Goal: Task Accomplishment & Management: Use online tool/utility

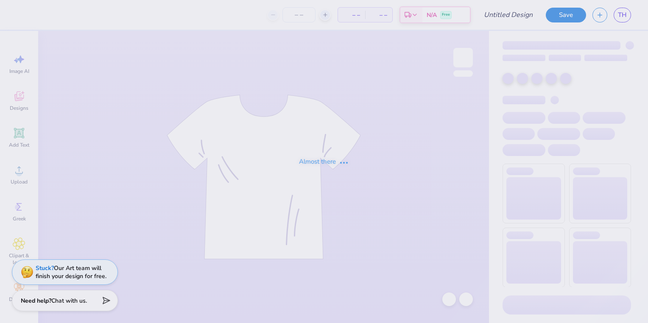
type input "Fusion Dance Sweatshirt F25"
type input "55"
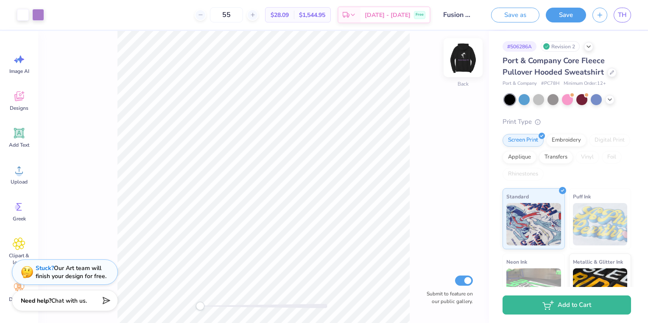
click at [469, 52] on img at bounding box center [463, 58] width 34 height 34
click at [580, 18] on button "Save" at bounding box center [566, 13] width 40 height 15
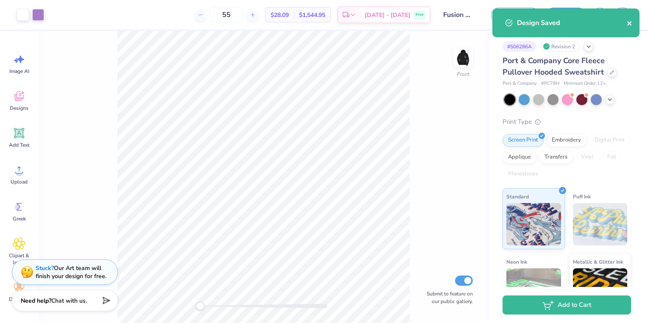
click at [629, 26] on icon "close" at bounding box center [630, 23] width 6 height 7
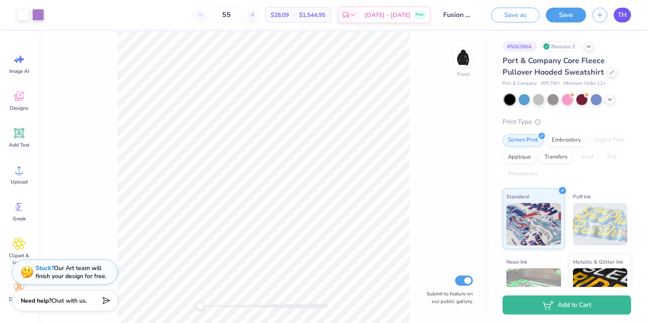
click at [622, 11] on div "Art colors 55 $28.09 Per Item $1,544.95 Total Est. Delivery Sep 21 - 24 Free De…" at bounding box center [324, 161] width 648 height 323
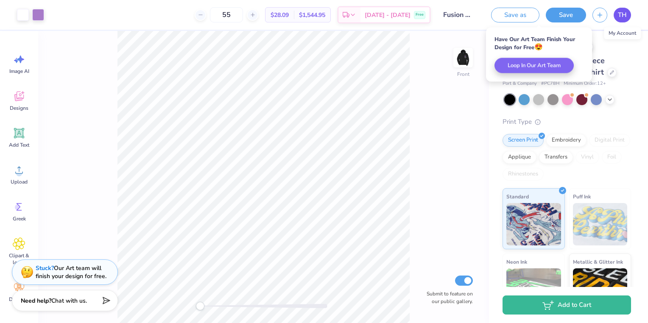
click at [628, 16] on link "TH" at bounding box center [621, 15] width 17 height 15
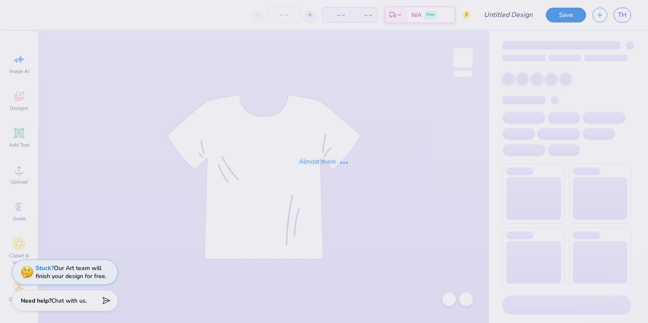
type input "Fusion Pocket Pants"
type input "55"
